Goal: Transaction & Acquisition: Book appointment/travel/reservation

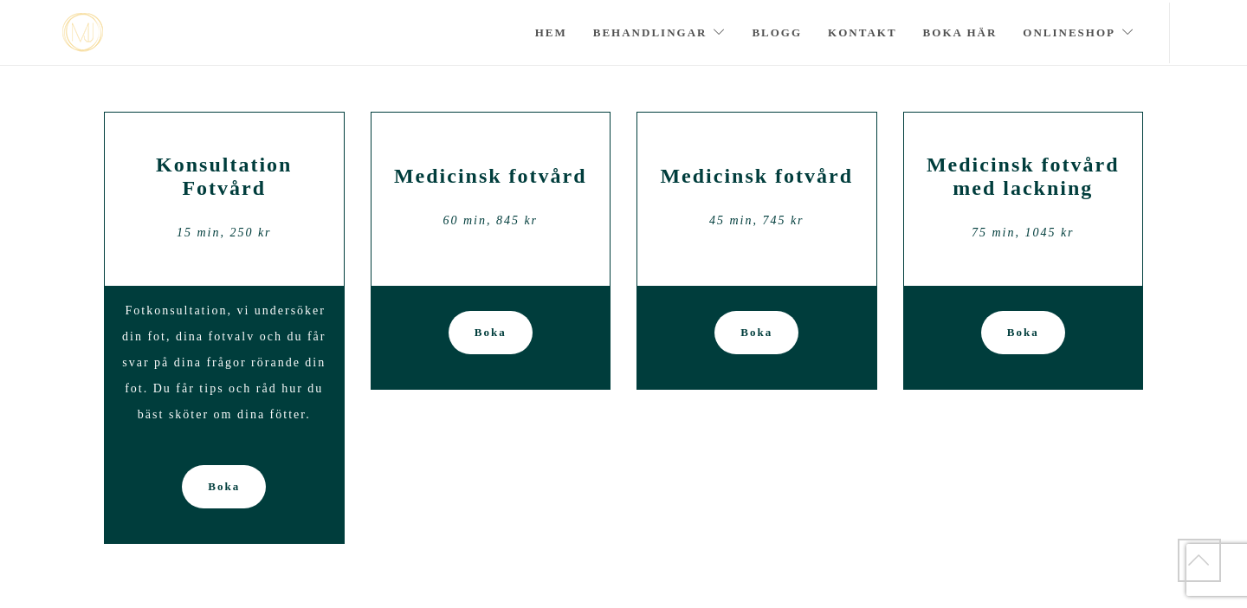
scroll to position [184, 0]
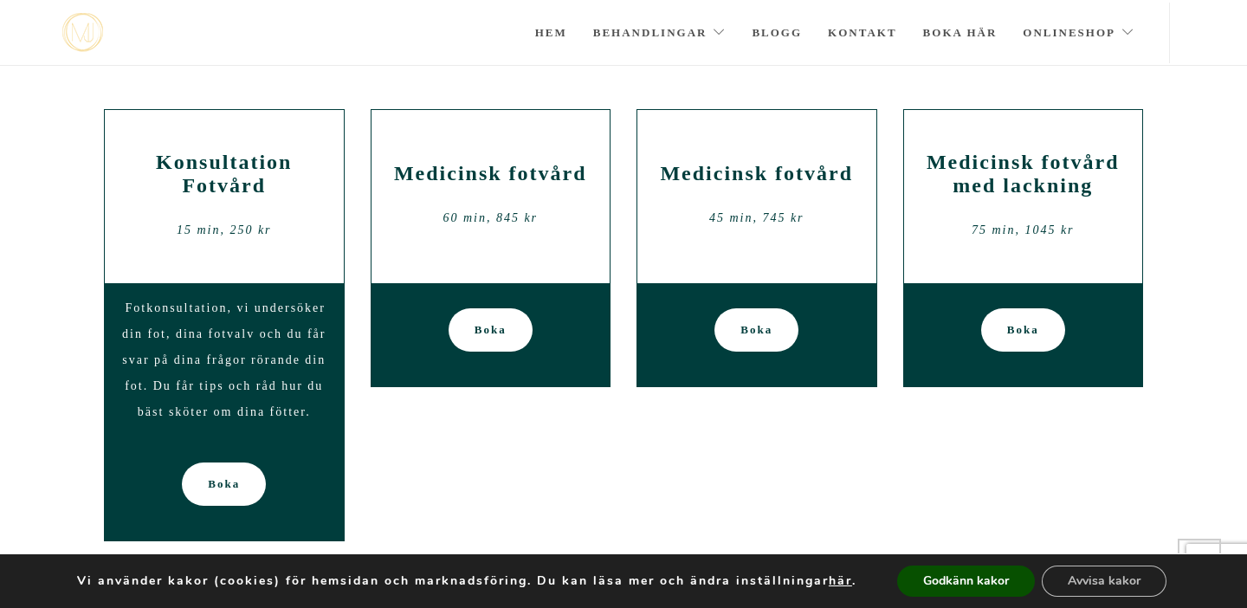
click at [655, 439] on div "Konsultation Fotvård 15 min, 250 kr Fotkonsultation, vi undersöker din fot, din…" at bounding box center [623, 338] width 1065 height 458
click at [776, 333] on link "Boka" at bounding box center [756, 329] width 84 height 43
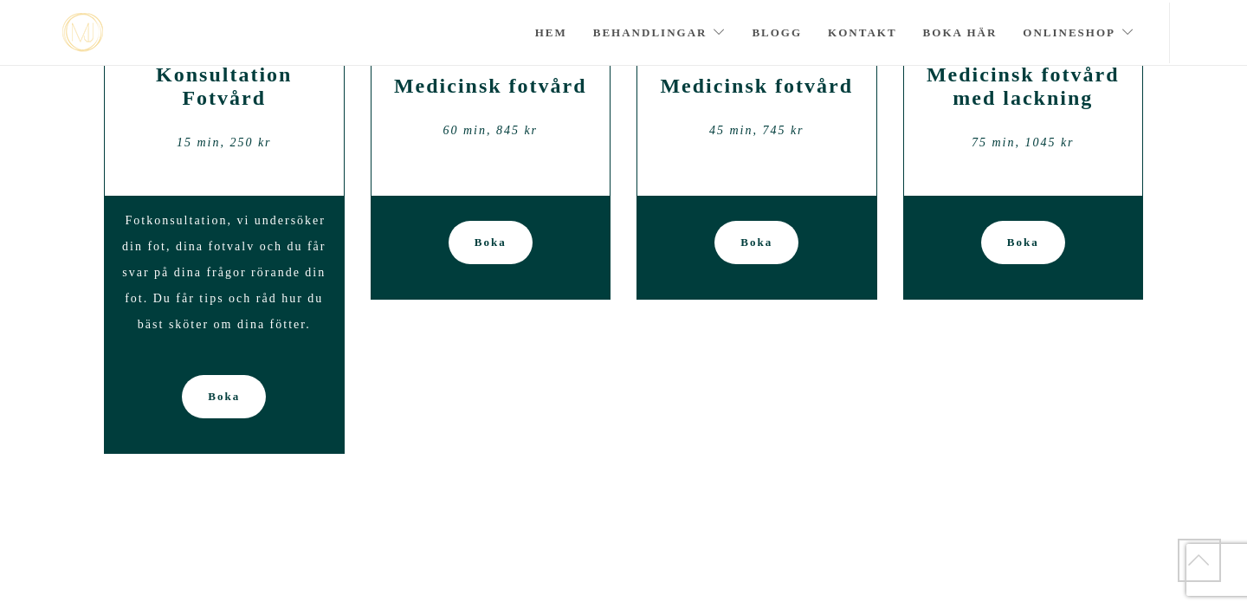
scroll to position [184, 0]
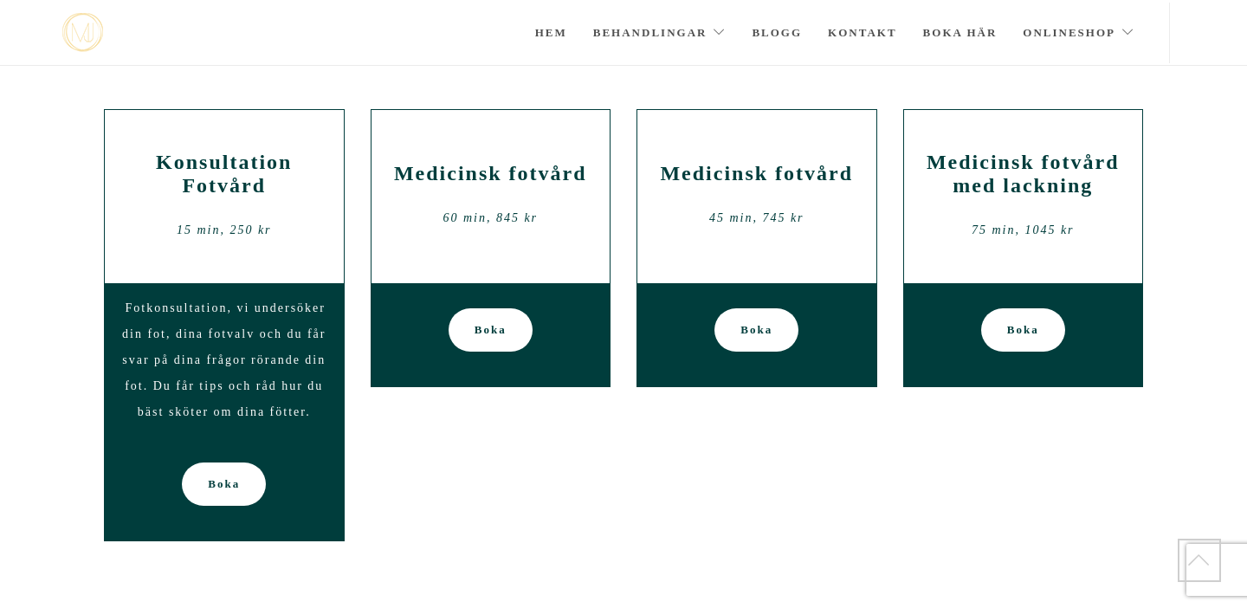
scroll to position [184, 0]
